Goal: Information Seeking & Learning: Learn about a topic

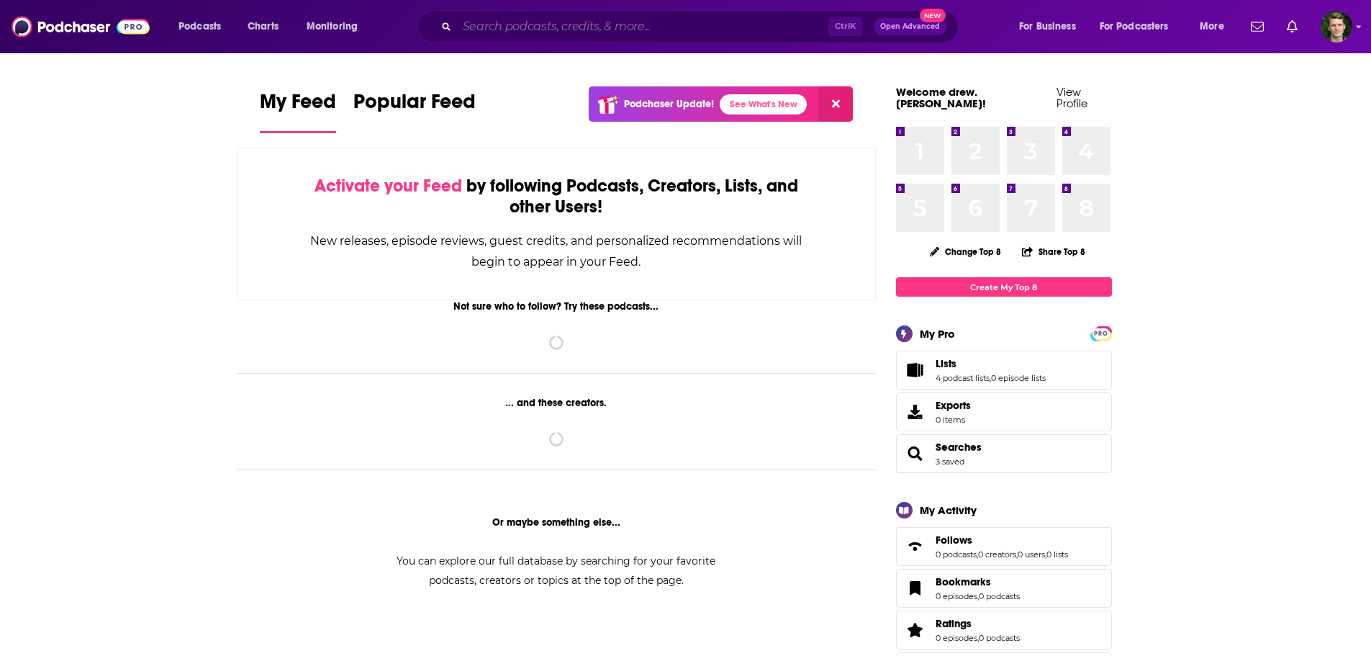
click at [469, 27] on input "Search podcasts, credits, & more..." at bounding box center [642, 26] width 371 height 23
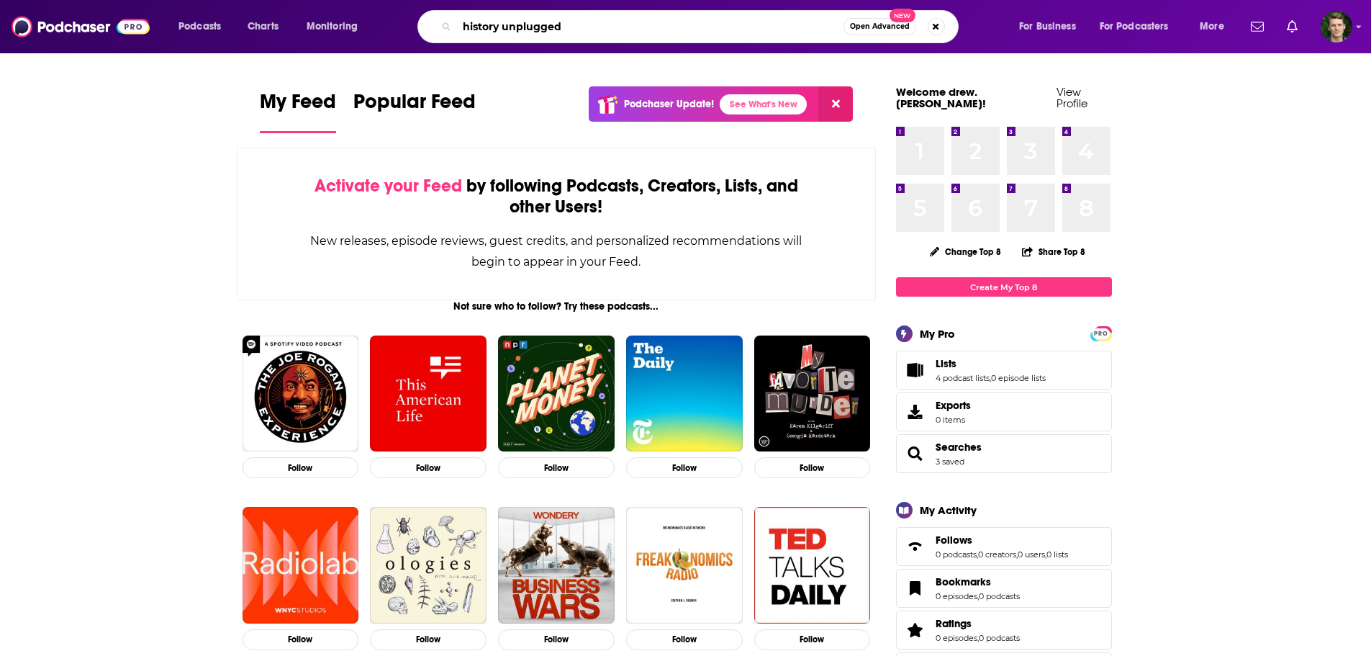
type input "history unplugged"
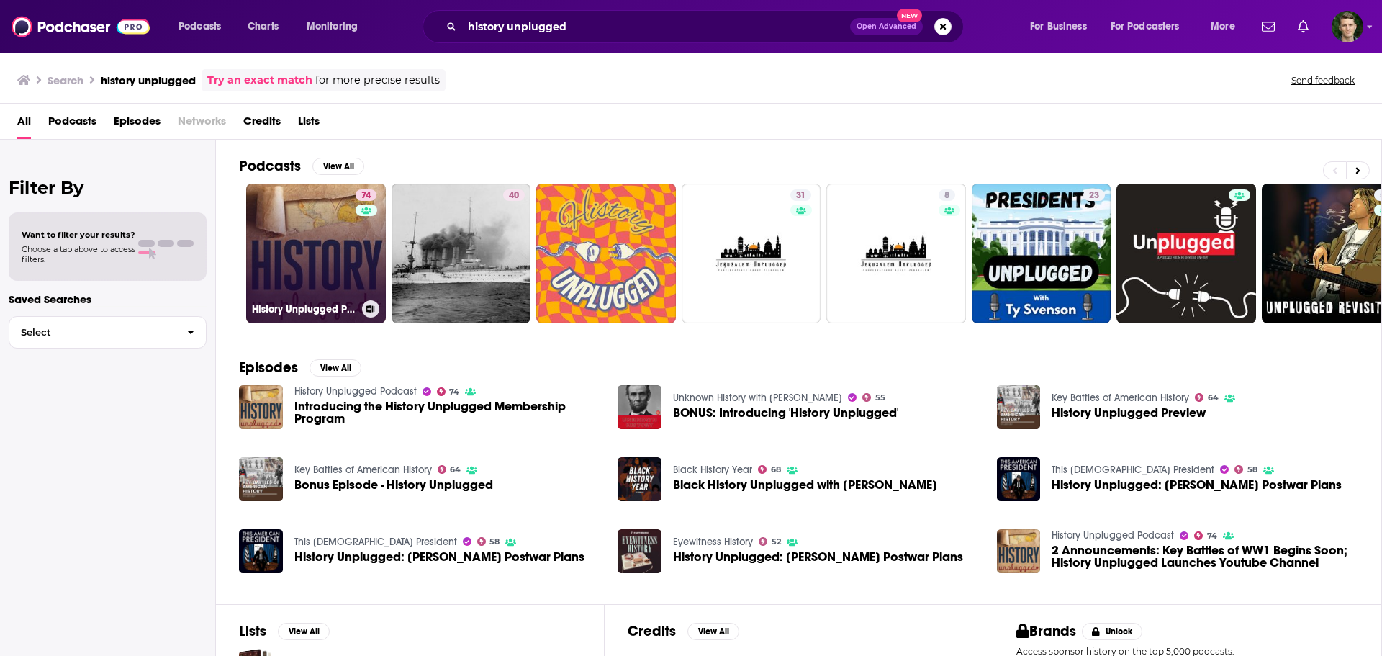
click at [329, 199] on link "74 History Unplugged Podcast" at bounding box center [316, 254] width 140 height 140
